Goal: Navigation & Orientation: Find specific page/section

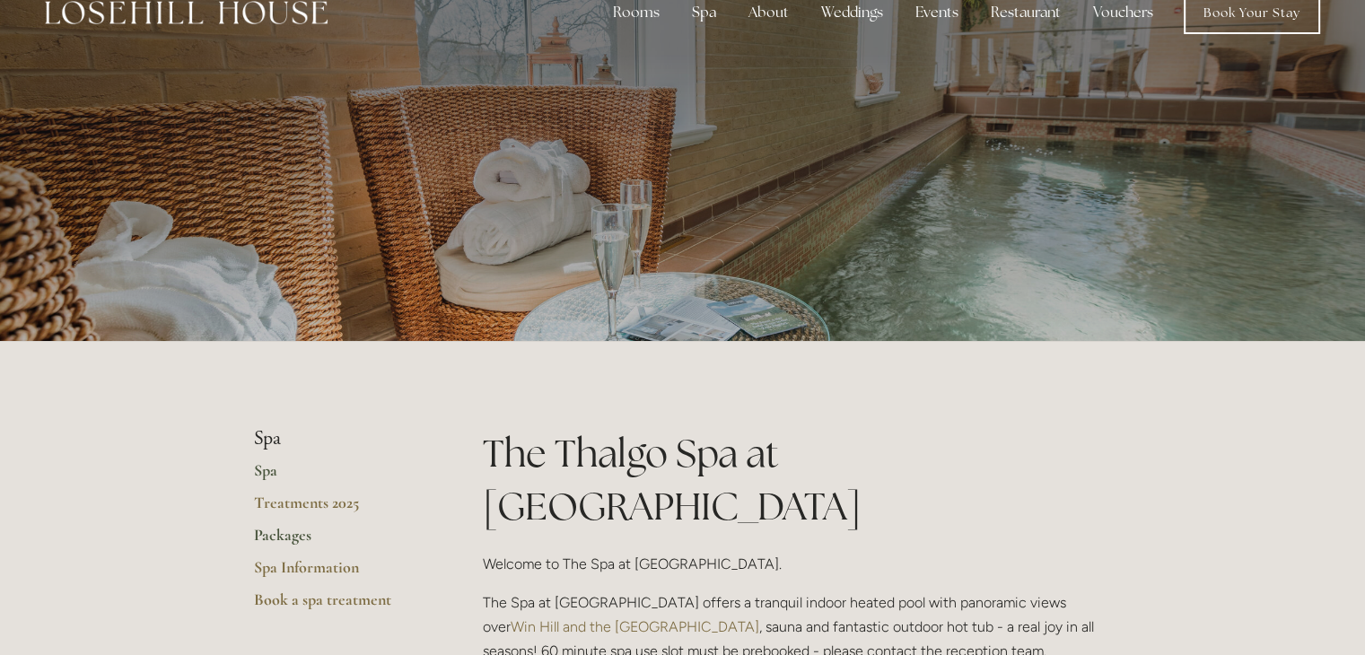
scroll to position [72, 0]
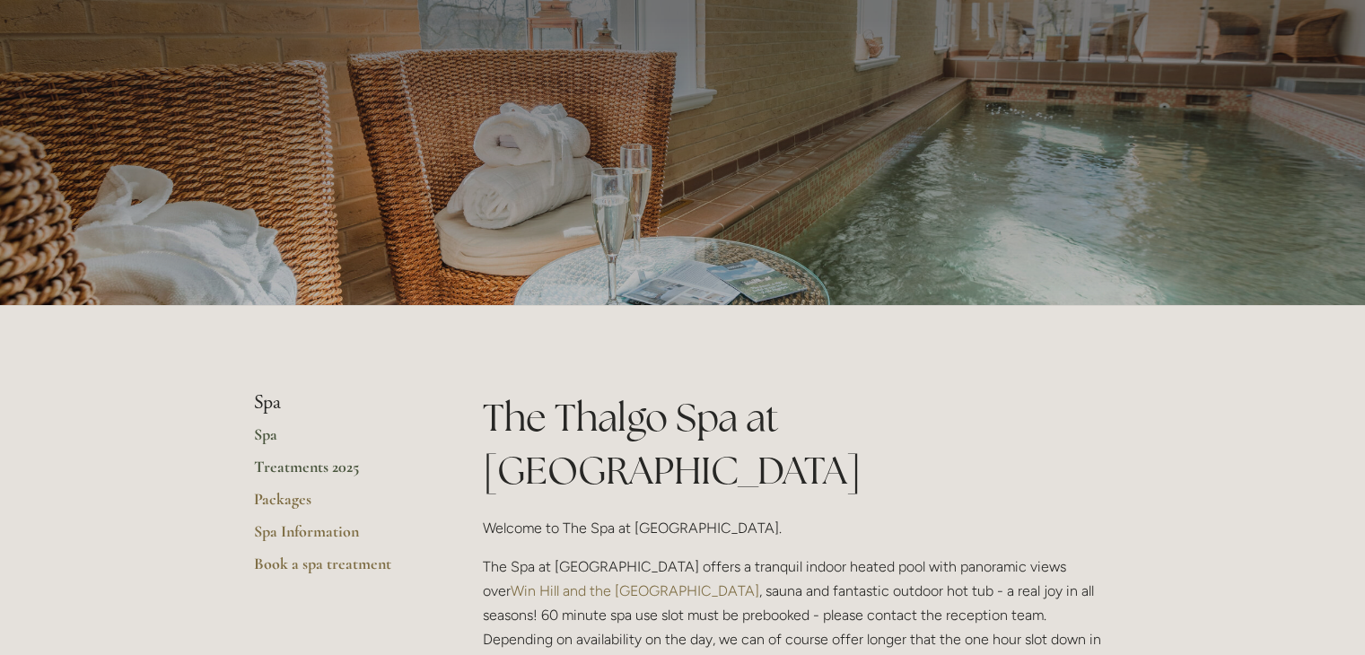
click at [276, 467] on link "Treatments 2025" at bounding box center [339, 473] width 171 height 32
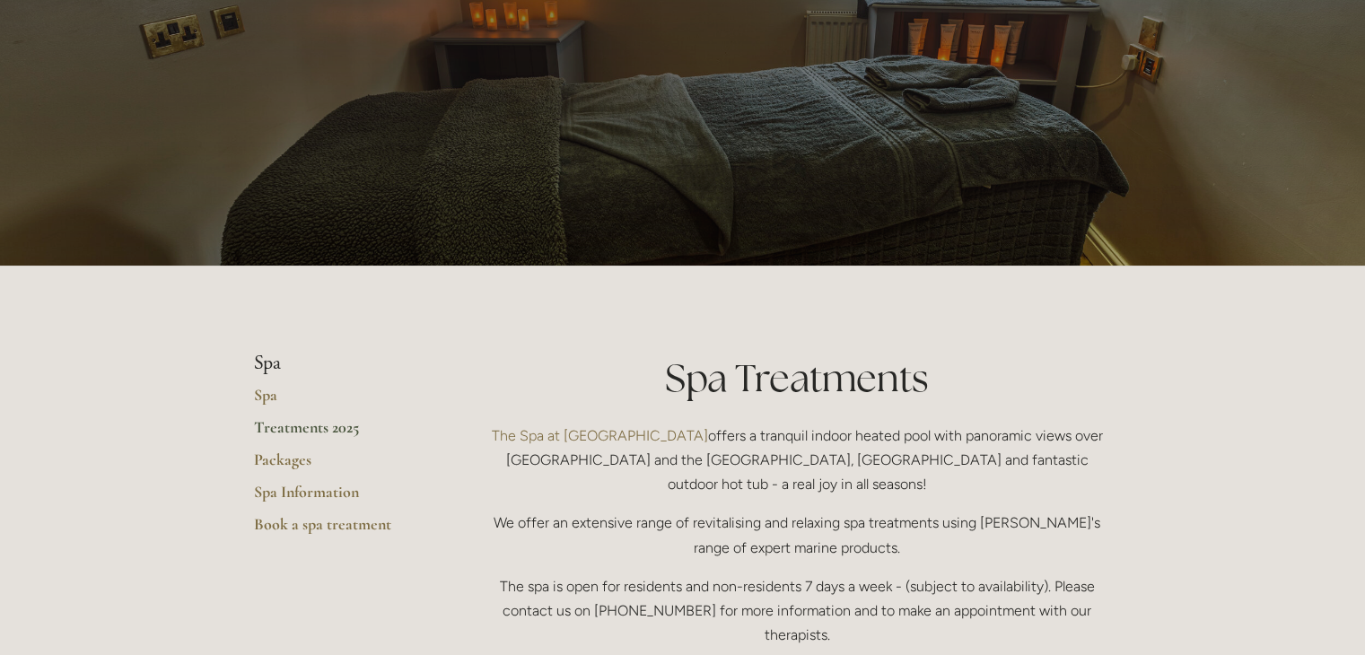
scroll to position [102, 0]
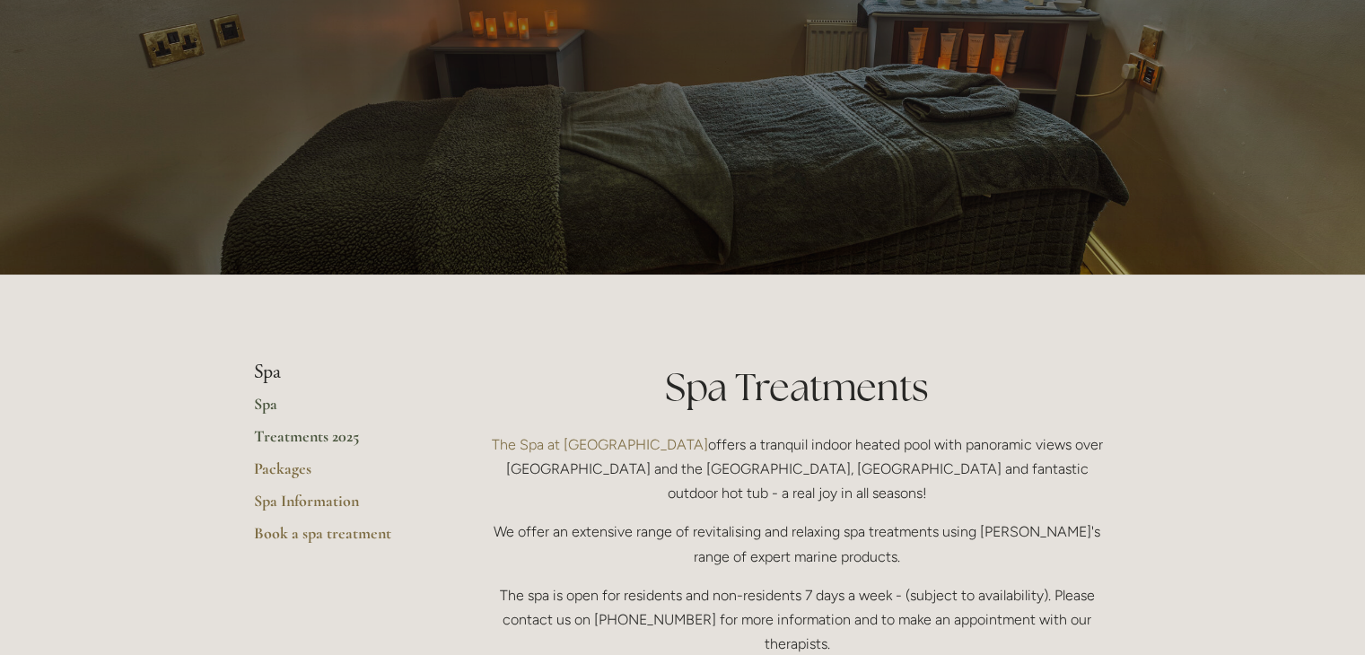
click at [261, 399] on link "Spa" at bounding box center [339, 410] width 171 height 32
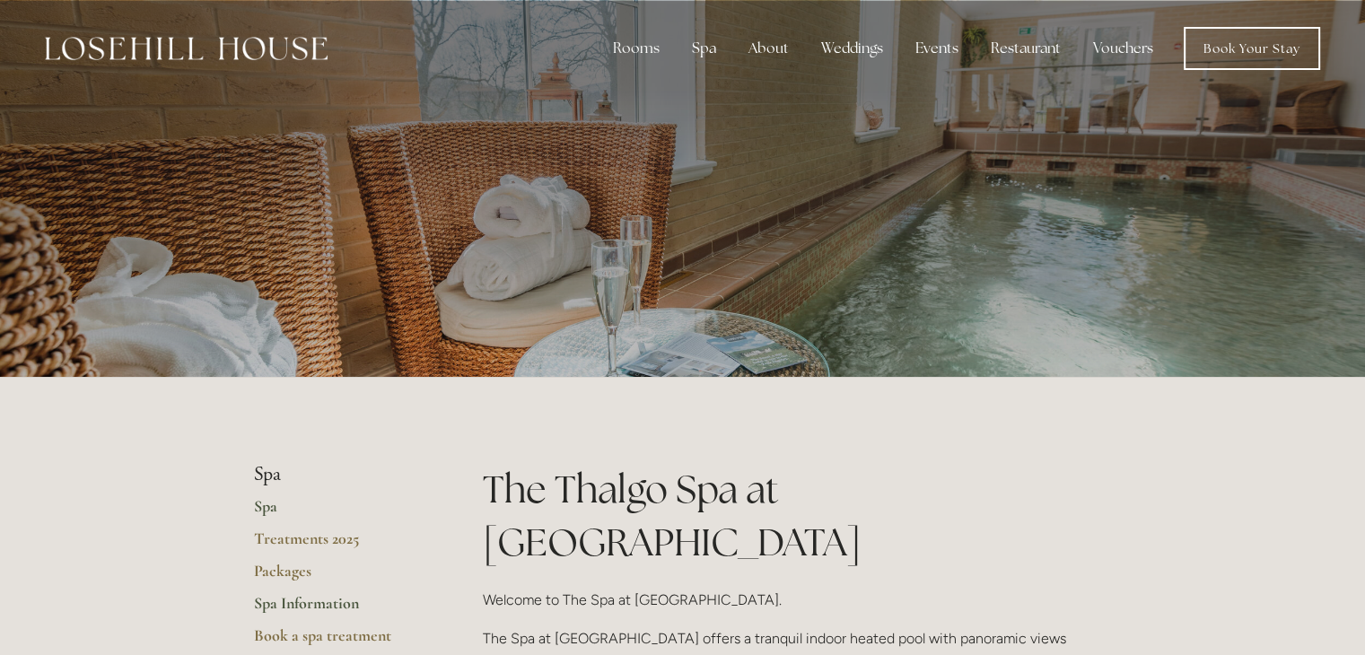
click at [316, 603] on link "Spa Information" at bounding box center [339, 609] width 171 height 32
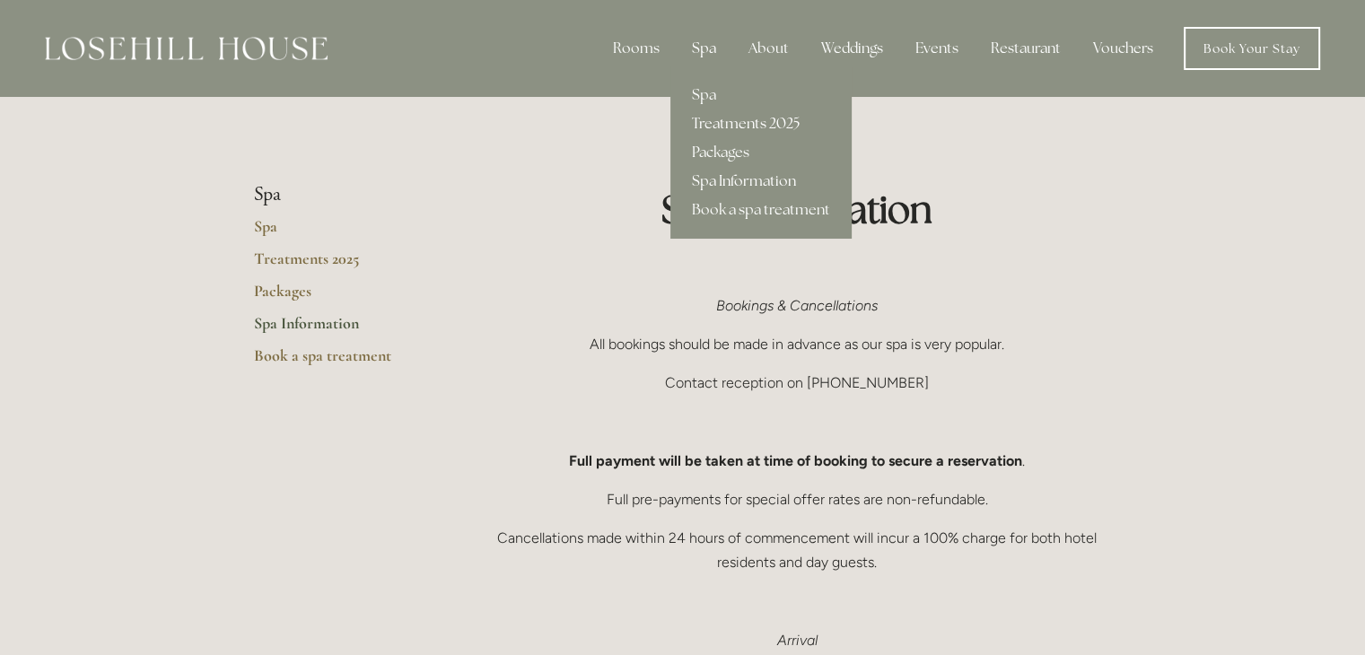
click at [718, 125] on link "Treatments 2025" at bounding box center [760, 123] width 181 height 29
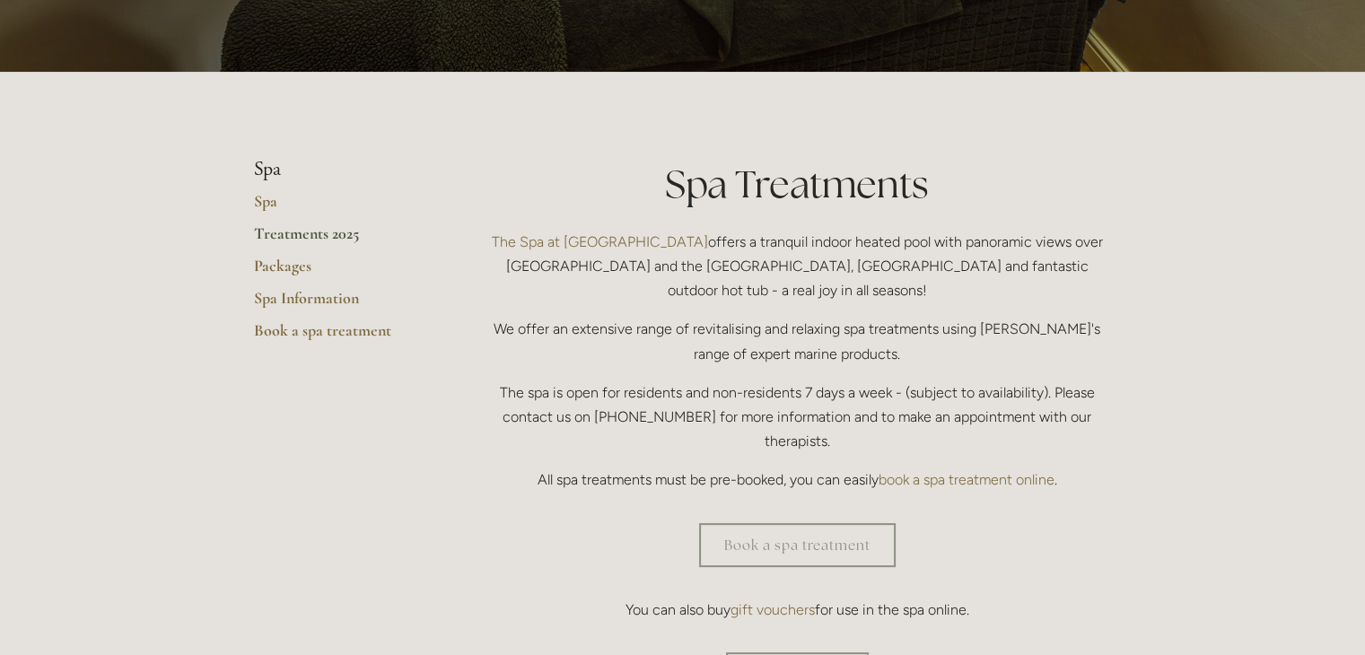
scroll to position [72, 0]
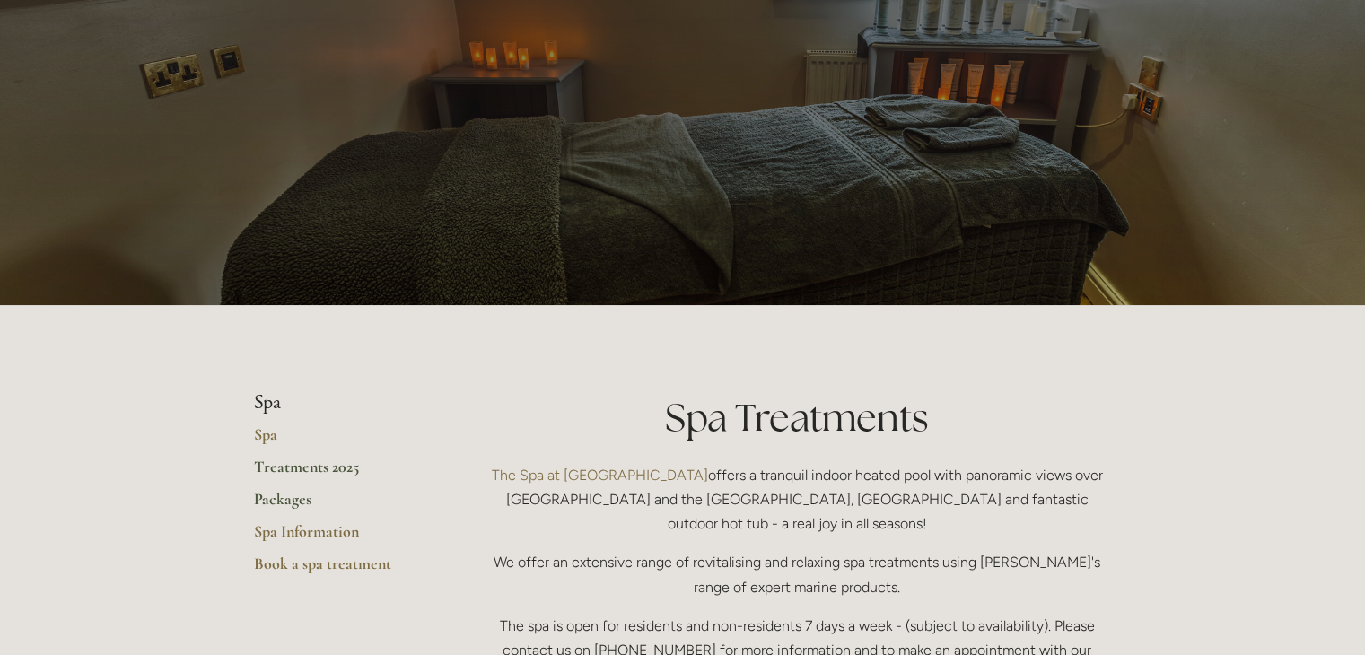
click at [277, 493] on link "Packages" at bounding box center [339, 505] width 171 height 32
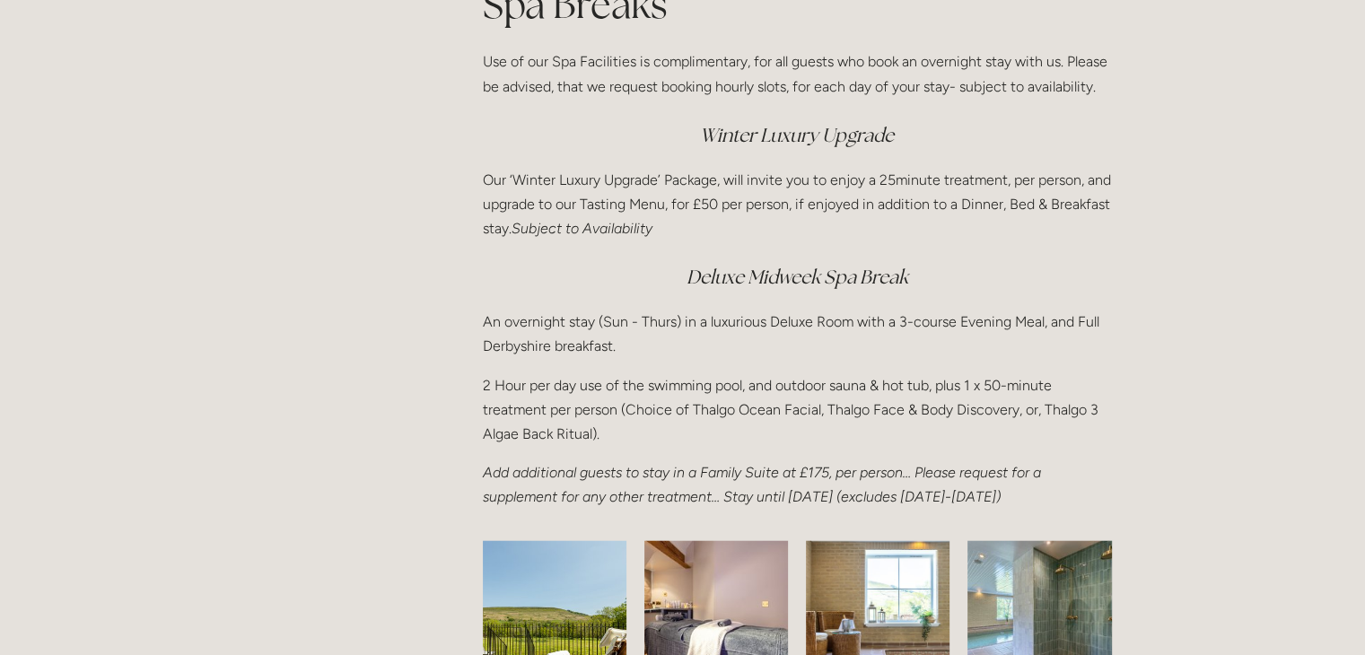
scroll to position [2440, 0]
